Goal: Navigation & Orientation: Find specific page/section

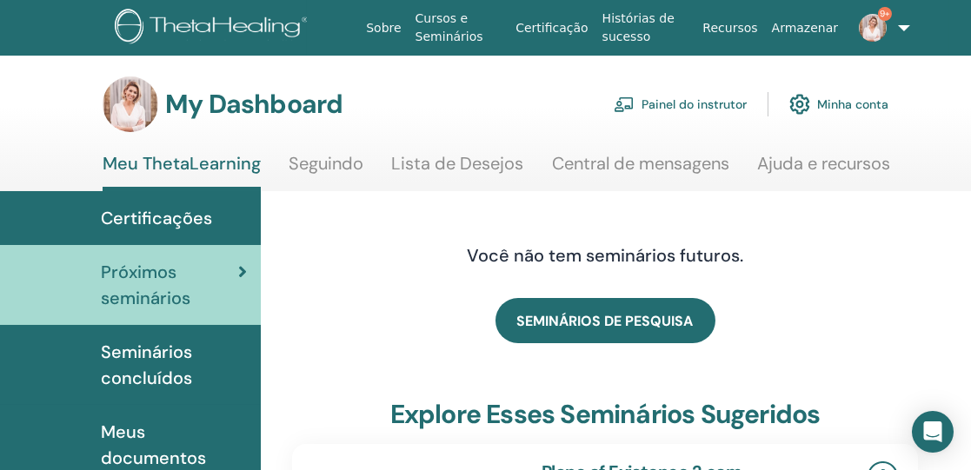
click at [684, 105] on link "Painel do instrutor" at bounding box center [680, 104] width 133 height 38
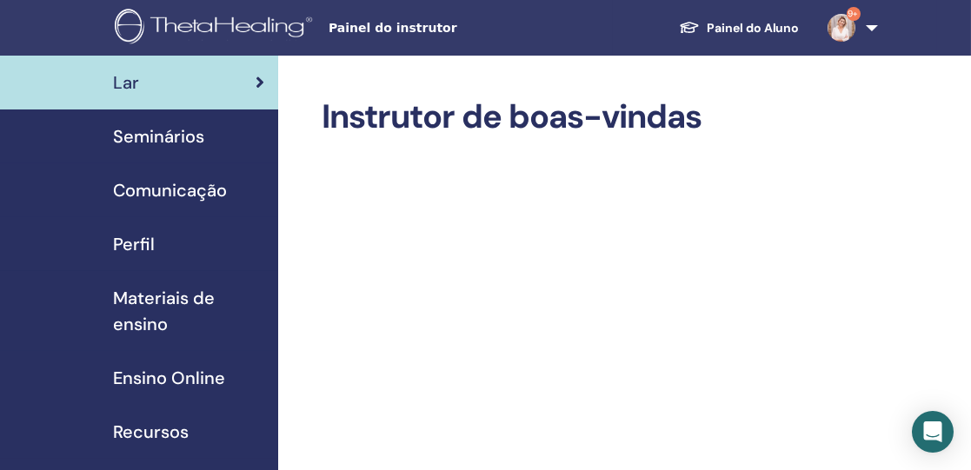
click at [169, 139] on span "Seminários" at bounding box center [158, 136] width 91 height 26
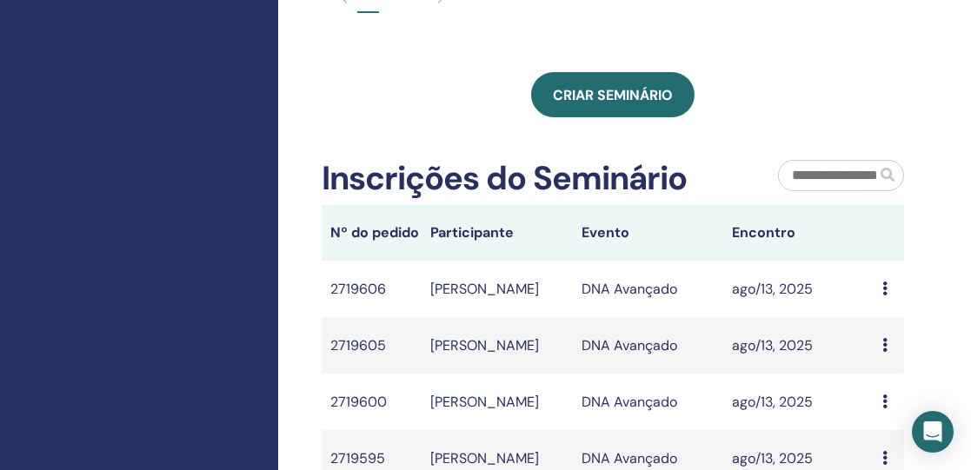
scroll to position [989, 0]
